Goal: Check status: Check status

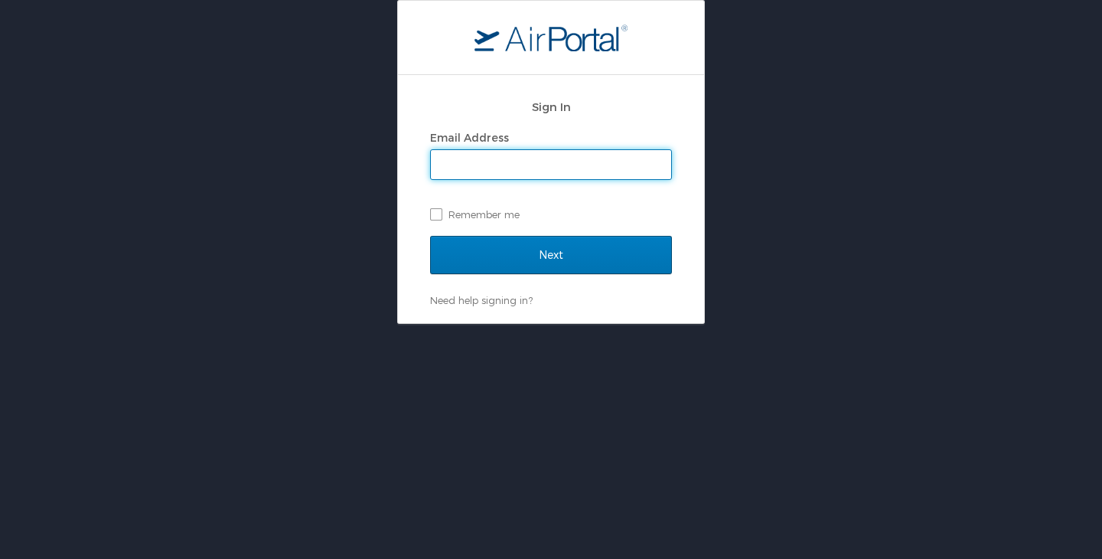
type input "[PERSON_NAME][EMAIL_ADDRESS][DOMAIN_NAME]"
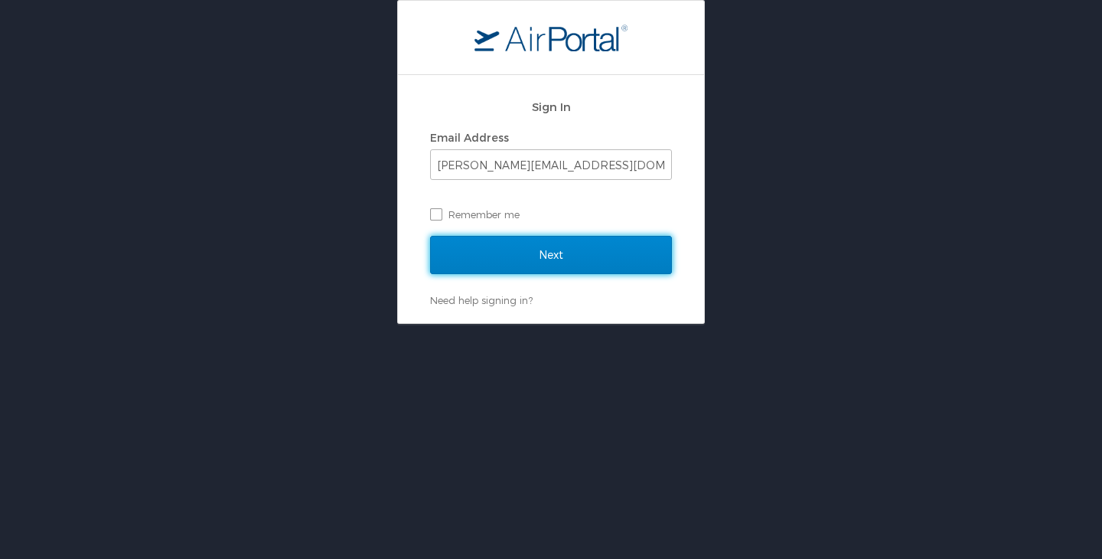
click at [533, 256] on input "Next" at bounding box center [551, 255] width 242 height 38
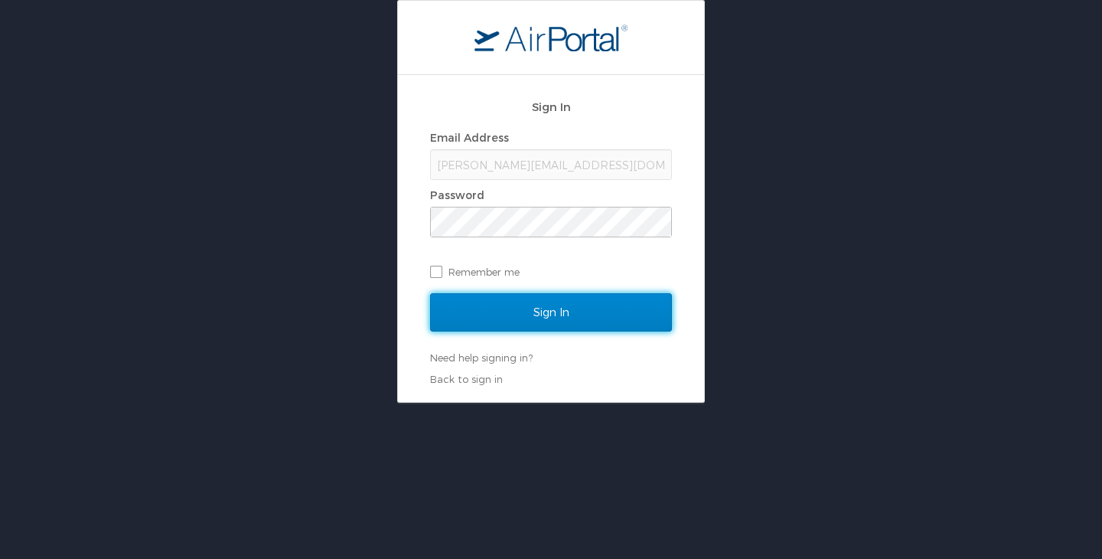
click at [507, 305] on input "Sign In" at bounding box center [551, 312] width 242 height 38
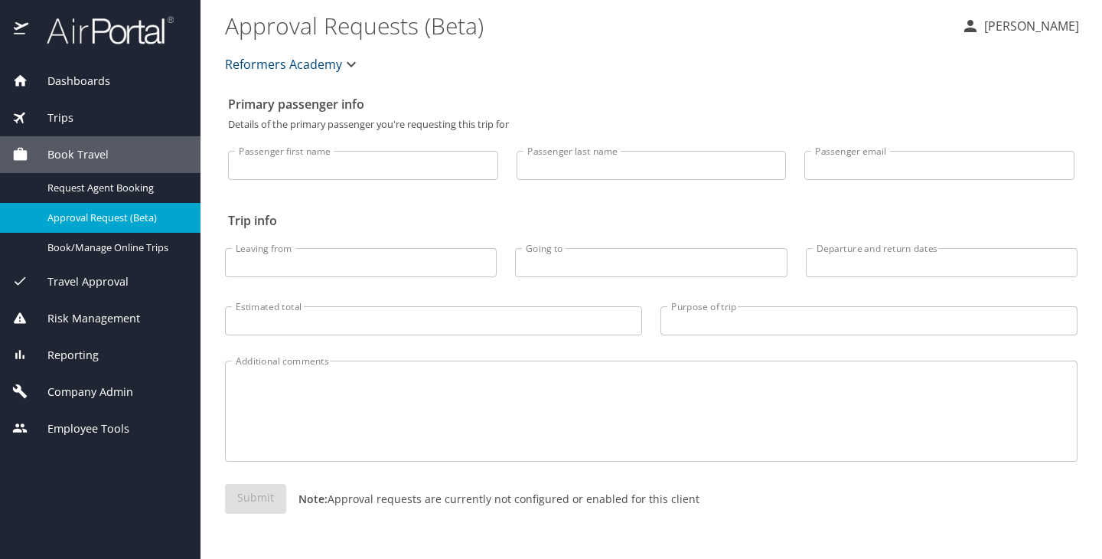
click at [132, 285] on div "Travel Approval" at bounding box center [100, 281] width 176 height 17
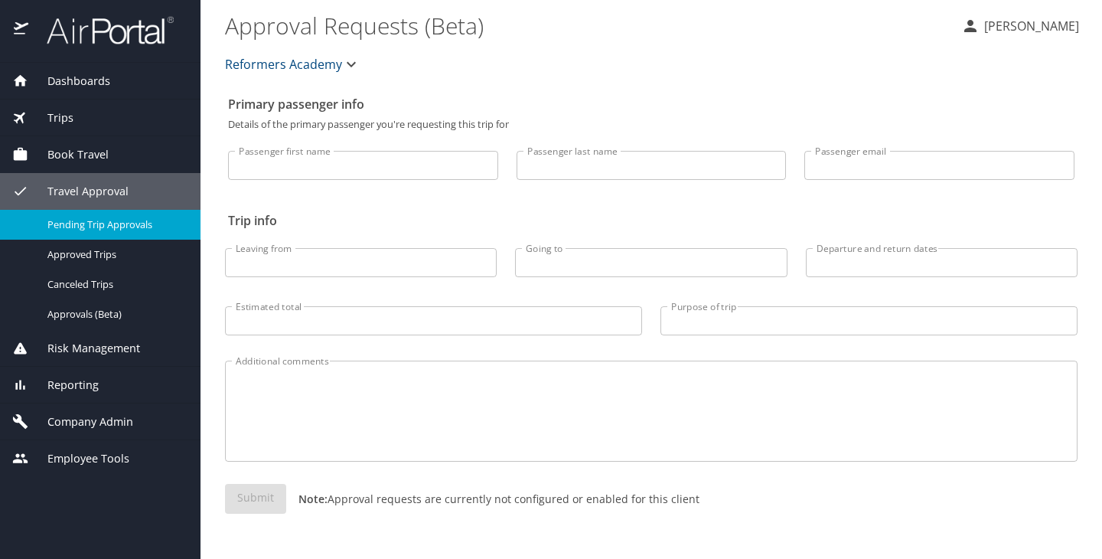
click at [124, 226] on span "Pending Trip Approvals" at bounding box center [114, 224] width 135 height 15
